Goal: Task Accomplishment & Management: Manage account settings

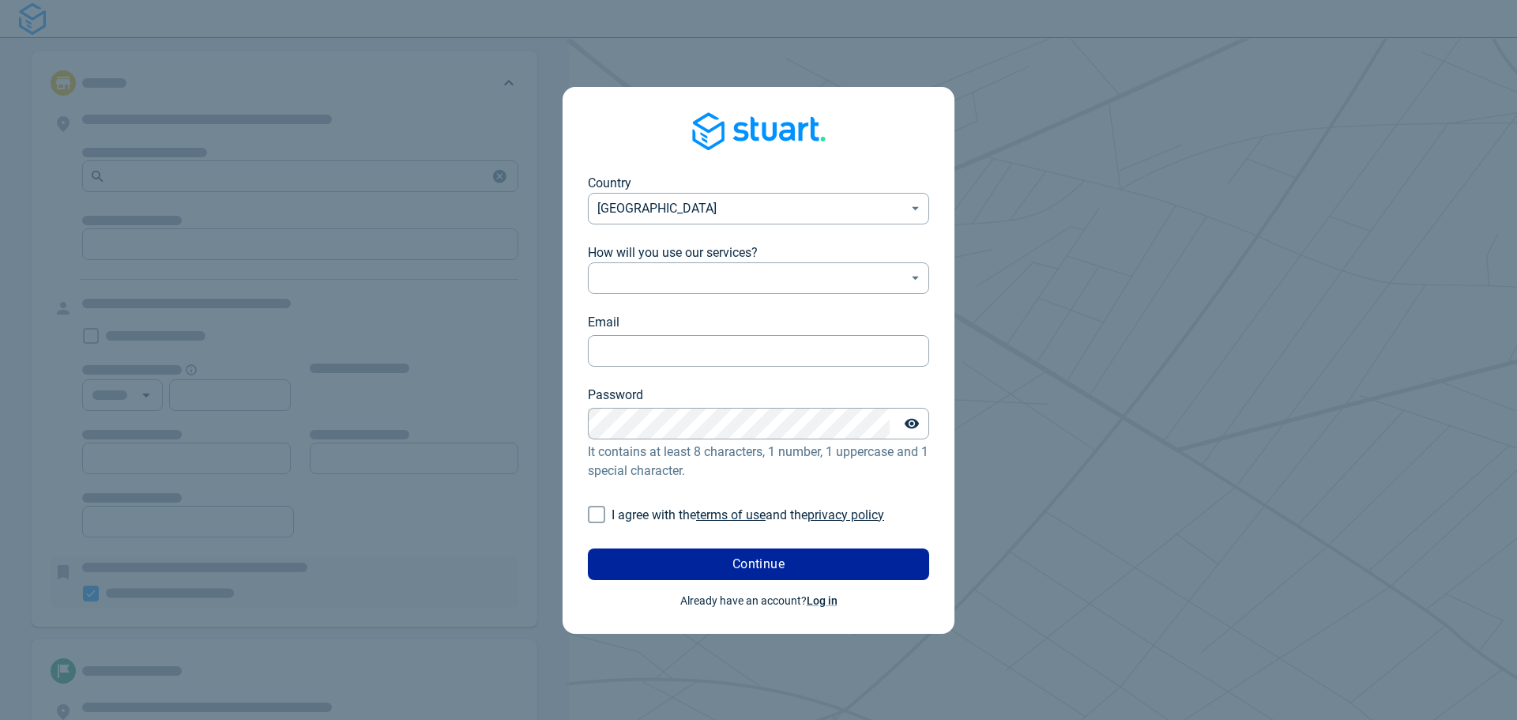
click at [597, 514] on input "I agree with the terms of use and the privacy policy" at bounding box center [597, 514] width 30 height 30
checkbox input "true"
click at [726, 274] on body "Country [GEOGRAPHIC_DATA] [GEOGRAPHIC_DATA] ​ How will you use our services? ​ …" at bounding box center [758, 360] width 1517 height 720
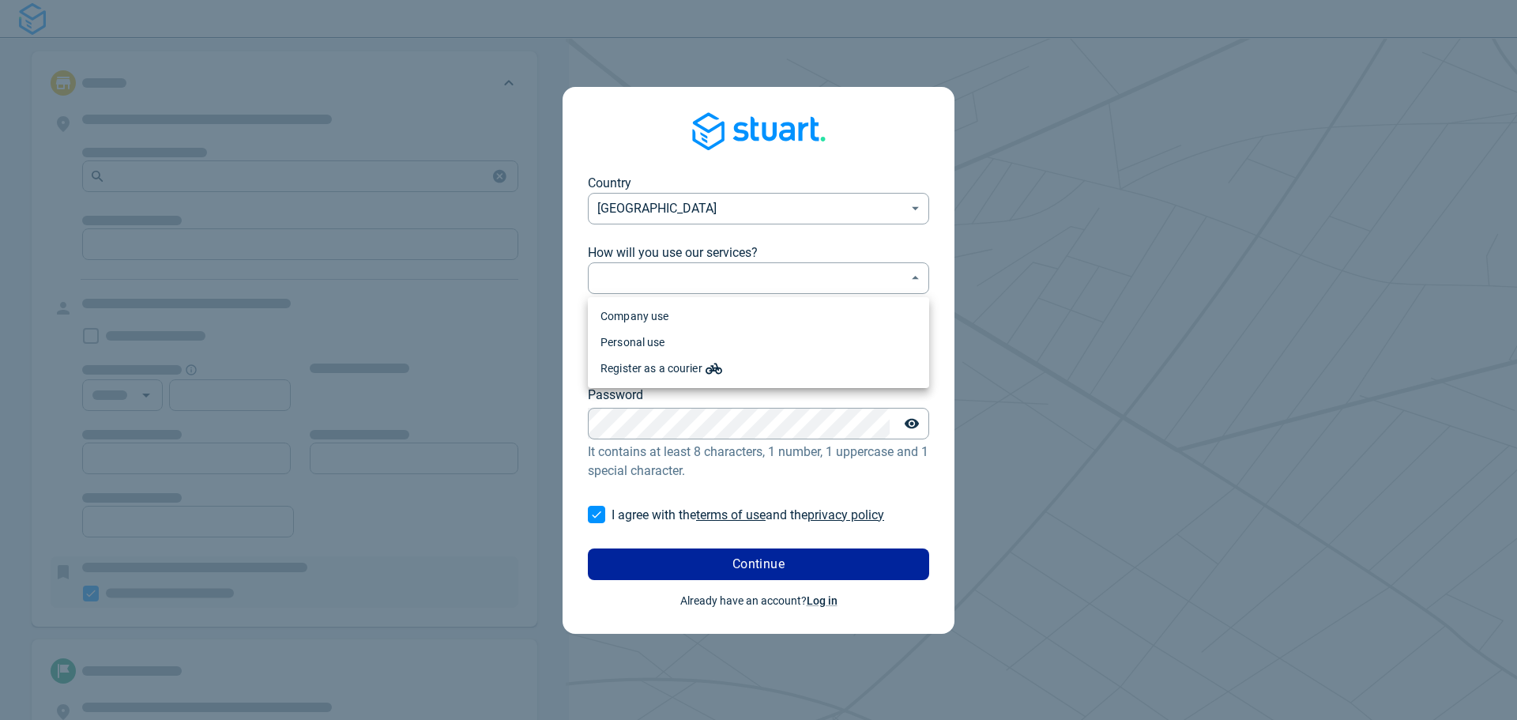
click at [663, 319] on li "Company use" at bounding box center [758, 316] width 341 height 26
type input "professional"
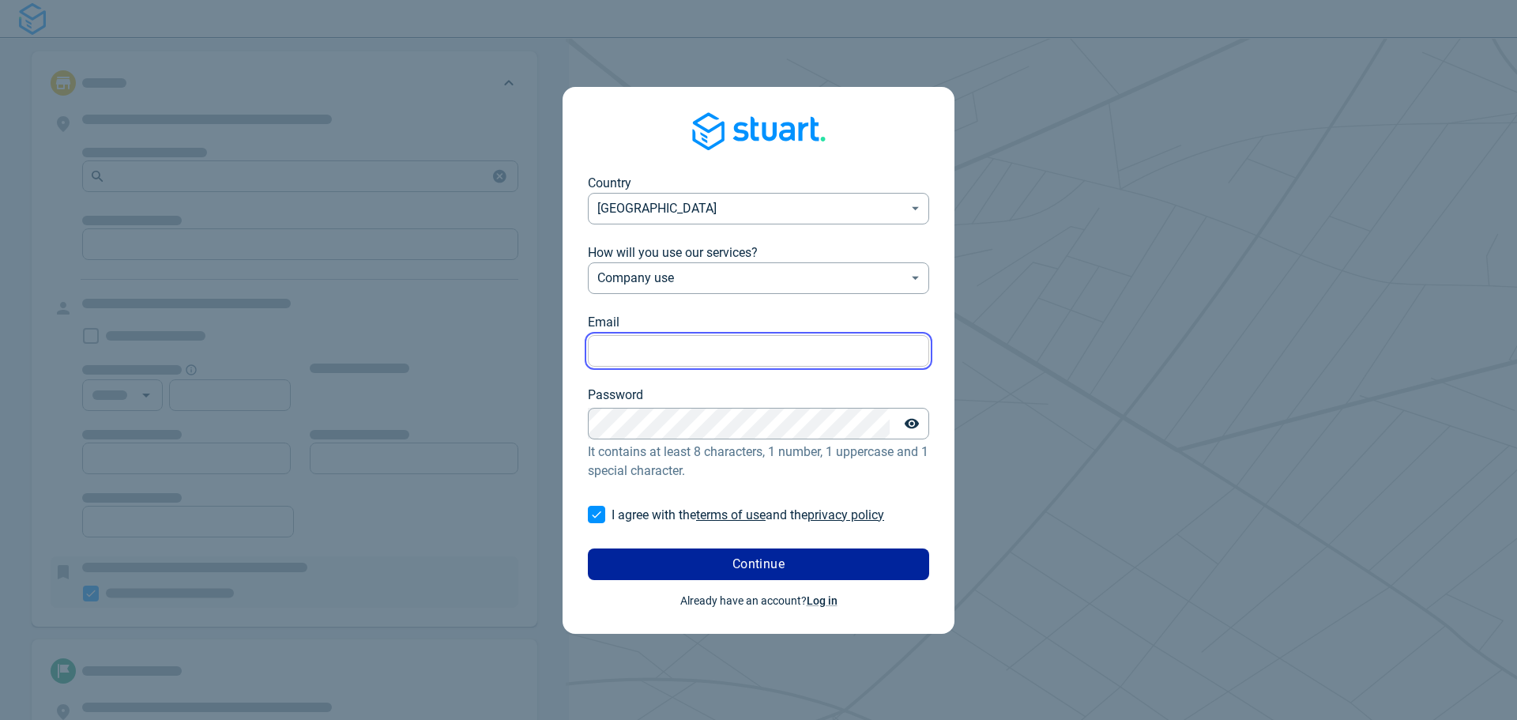
click at [665, 349] on input "Email" at bounding box center [758, 350] width 341 height 31
click at [905, 389] on form "Country [GEOGRAPHIC_DATA] [GEOGRAPHIC_DATA] ​ How will you use our services? Co…" at bounding box center [758, 377] width 341 height 406
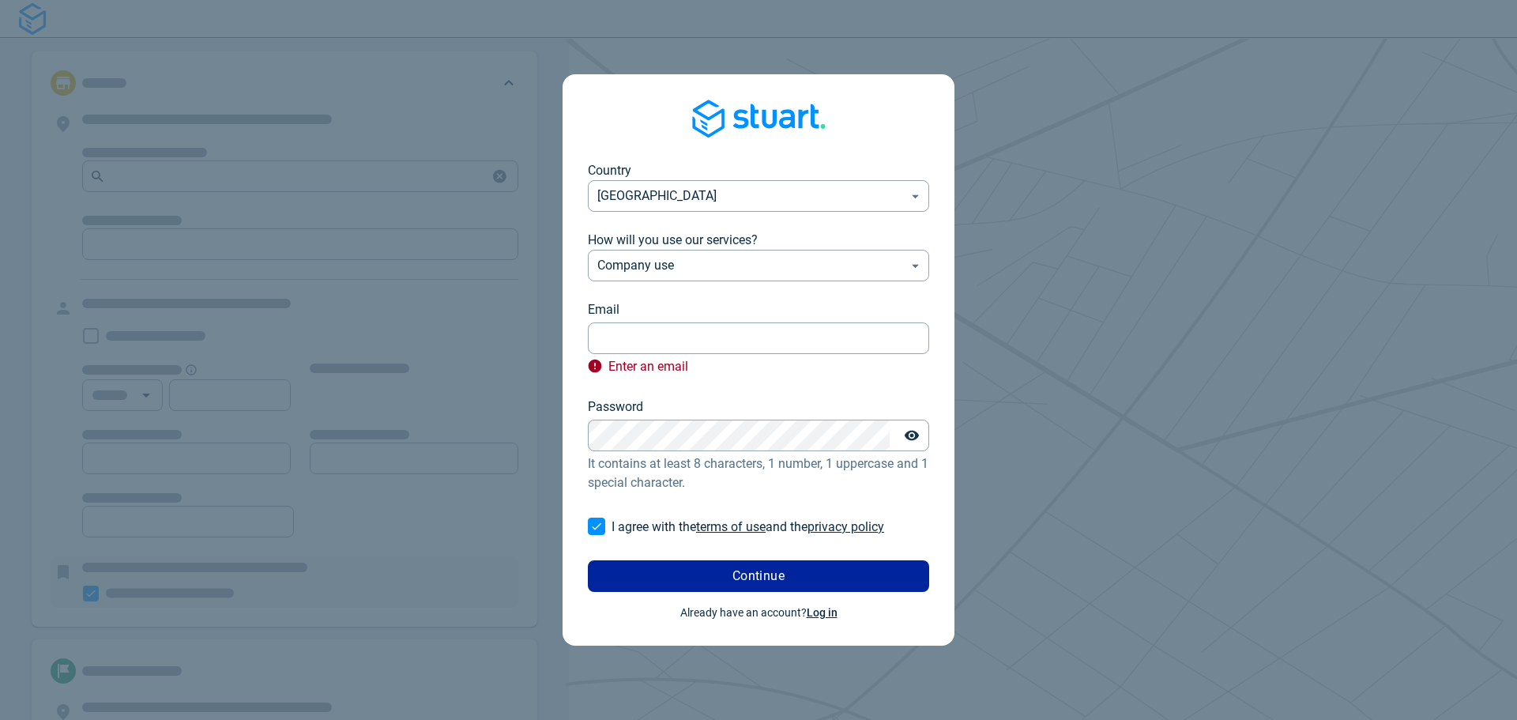
click at [819, 612] on link "Log in" at bounding box center [822, 612] width 31 height 13
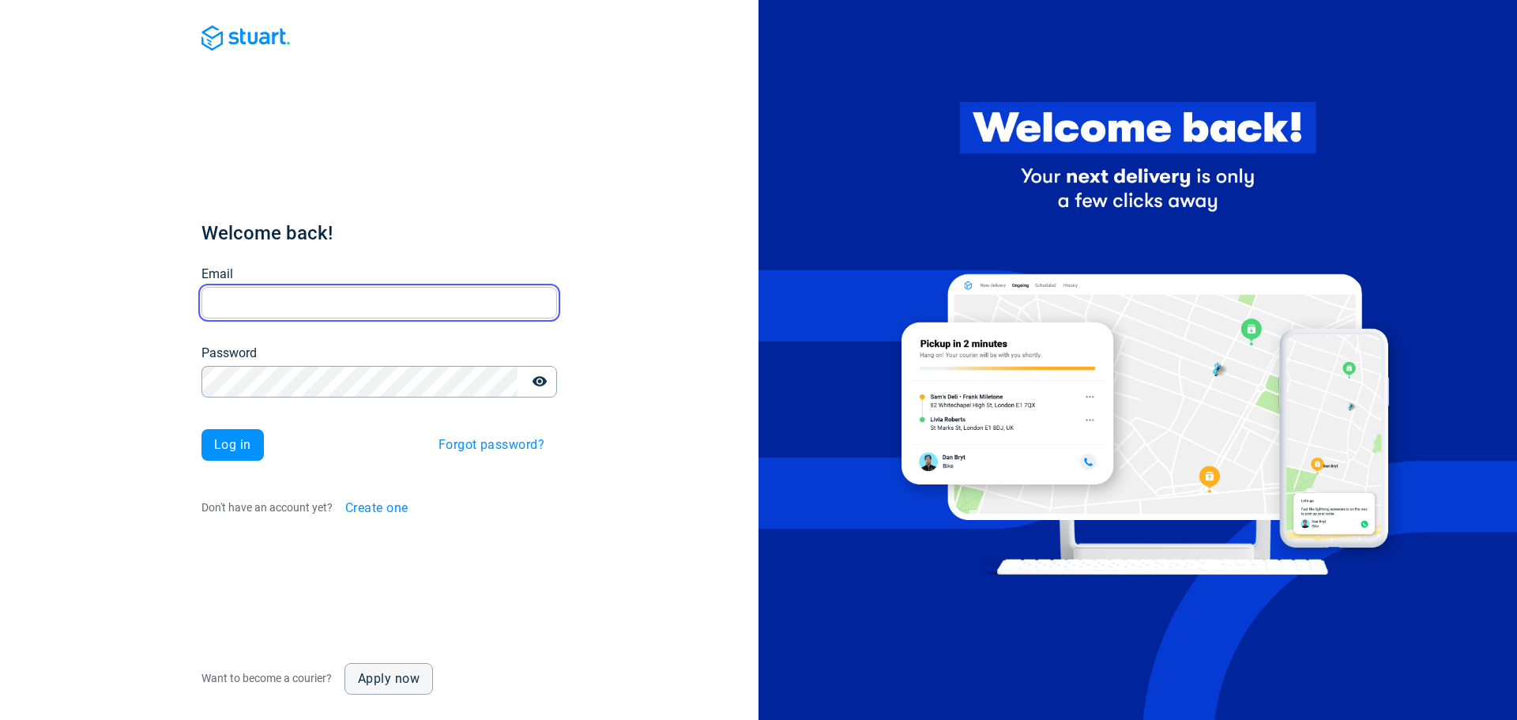
click at [270, 310] on input "Email" at bounding box center [380, 302] width 356 height 31
type input "[EMAIL_ADDRESS][DOMAIN_NAME]"
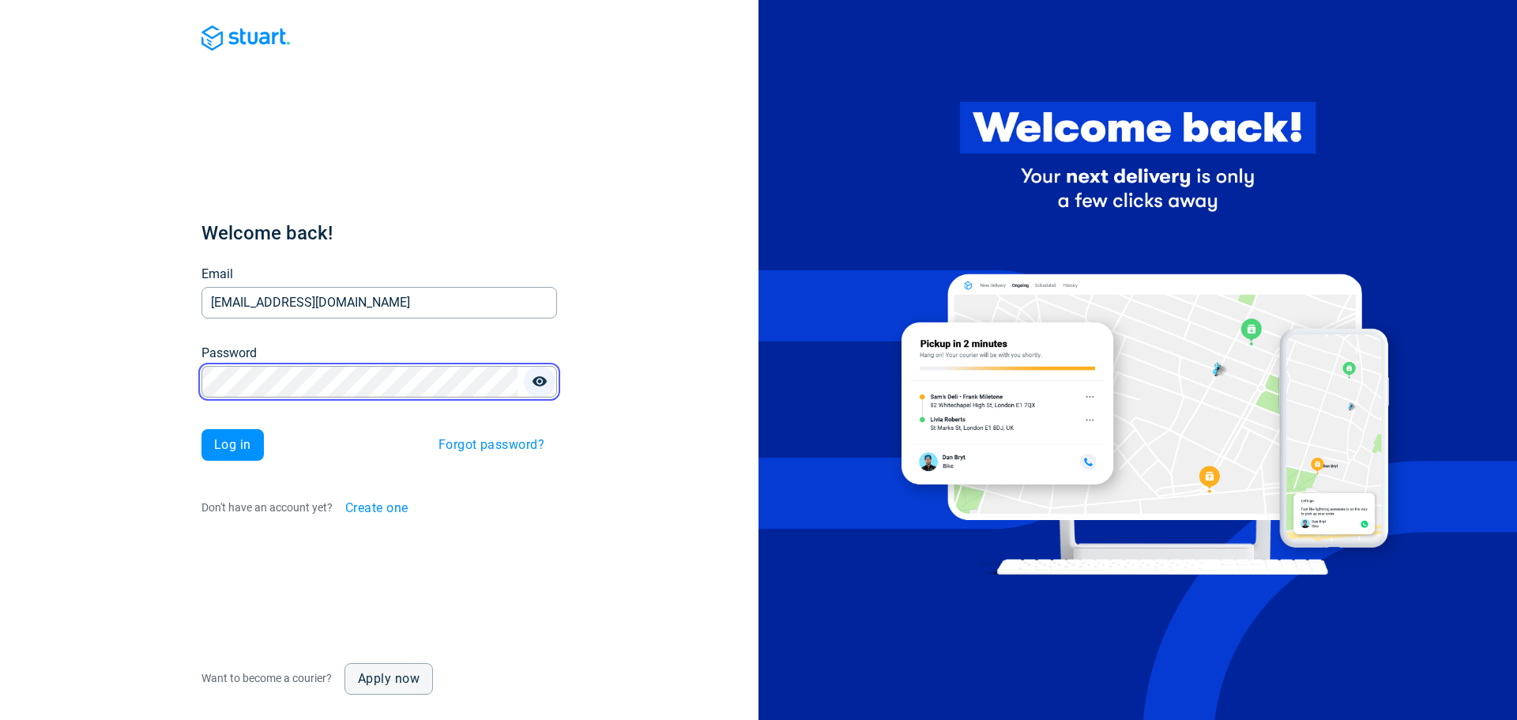
click at [538, 381] on icon "button" at bounding box center [540, 381] width 14 height 10
click at [254, 435] on button "Log in" at bounding box center [233, 445] width 62 height 32
